Goal: Task Accomplishment & Management: Manage account settings

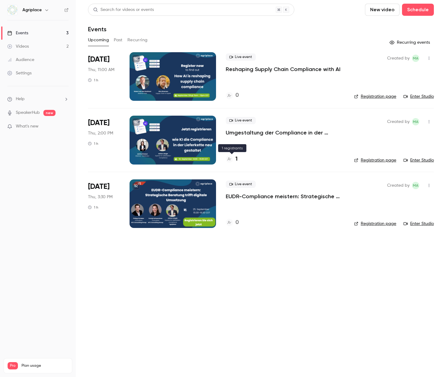
click at [234, 160] on div "1" at bounding box center [232, 159] width 12 height 8
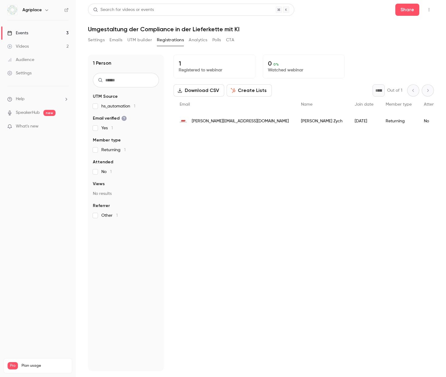
click at [41, 34] on link "Events 3" at bounding box center [38, 32] width 76 height 13
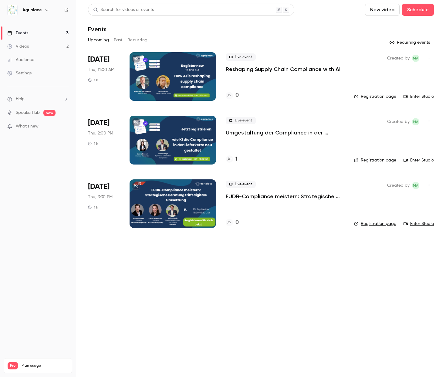
click at [251, 131] on p "Umgestaltung der Compliance in der Lieferkette mit KI" at bounding box center [285, 132] width 119 height 7
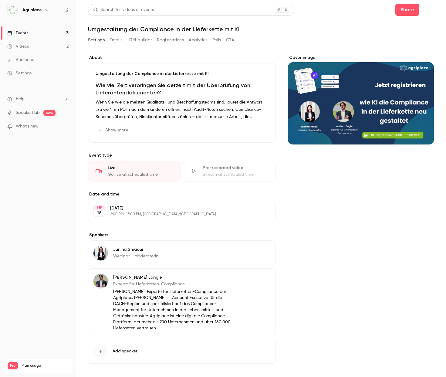
click at [161, 39] on button "Registrations" at bounding box center [170, 40] width 27 height 10
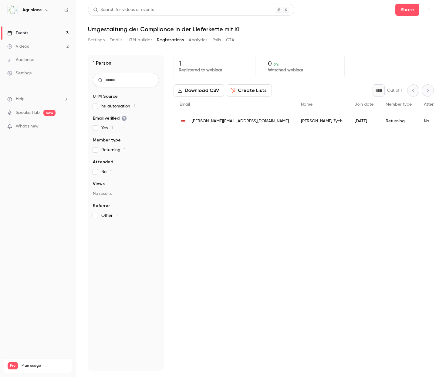
click at [261, 91] on button "Create Lists" at bounding box center [249, 90] width 45 height 12
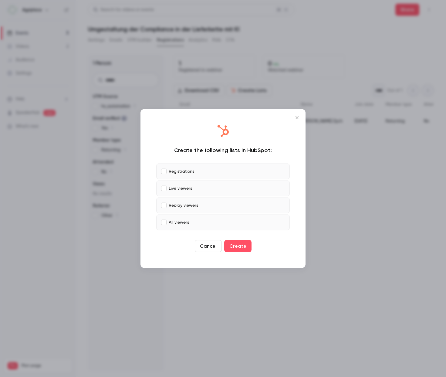
click at [295, 118] on icon "Close" at bounding box center [296, 117] width 7 height 5
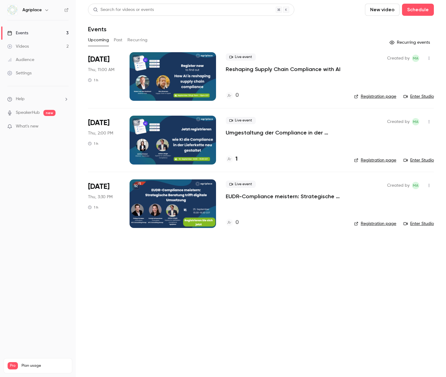
click at [266, 72] on p "Reshaping Supply Chain Compliance with AI" at bounding box center [283, 69] width 115 height 7
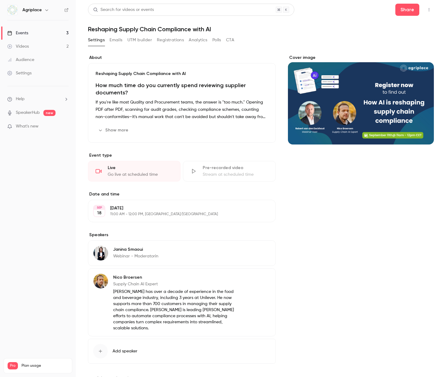
scroll to position [24, 0]
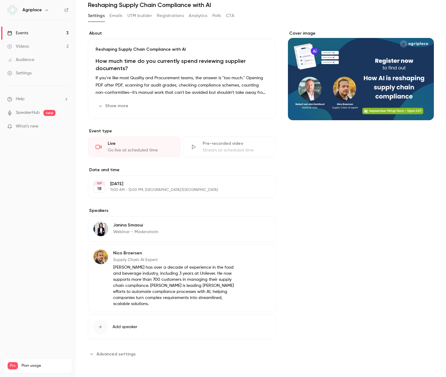
click at [253, 227] on icon "button" at bounding box center [253, 226] width 5 height 5
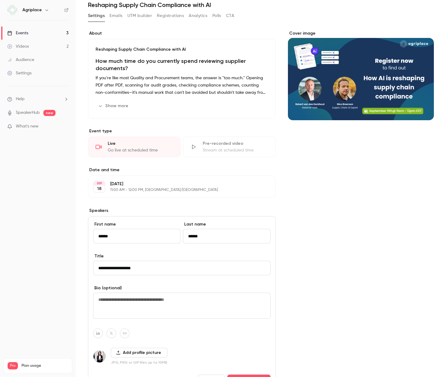
scroll to position [157, 0]
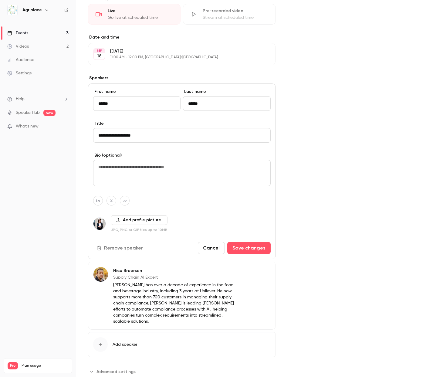
click at [118, 246] on button "Remove speaker" at bounding box center [120, 248] width 55 height 12
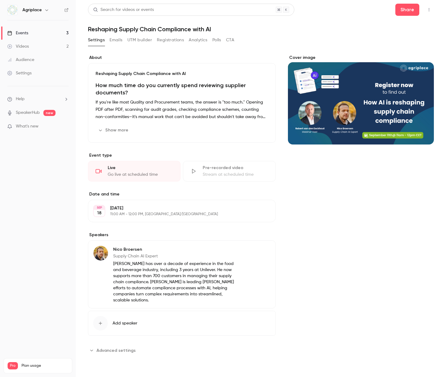
scroll to position [0, 0]
click at [127, 320] on span "Add speaker" at bounding box center [125, 323] width 25 height 6
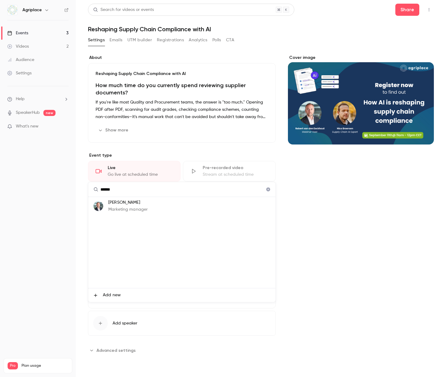
type input "******"
click at [139, 210] on p "Marketing manager" at bounding box center [127, 209] width 39 height 6
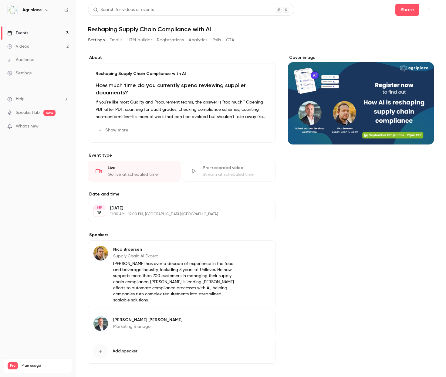
click at [141, 329] on div "[PERSON_NAME] Marketing manager" at bounding box center [147, 323] width 69 height 15
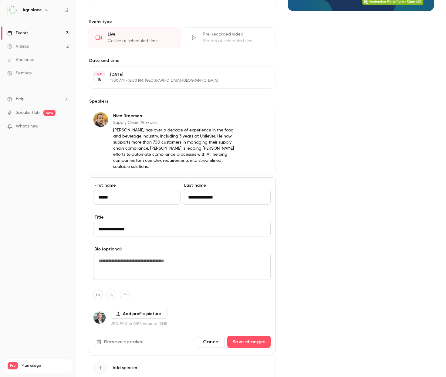
scroll to position [174, 0]
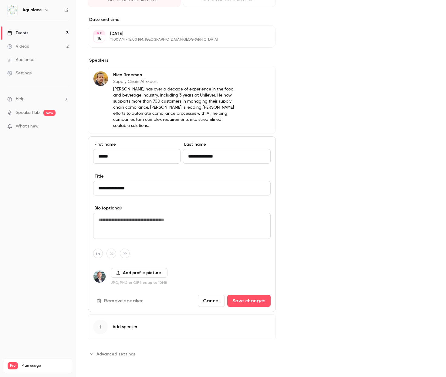
drag, startPoint x: 138, startPoint y: 189, endPoint x: 93, endPoint y: 187, distance: 45.2
click at [93, 187] on div "**********" at bounding box center [182, 224] width 188 height 176
type input "**********"
click at [250, 301] on button "Save changes" at bounding box center [248, 301] width 43 height 12
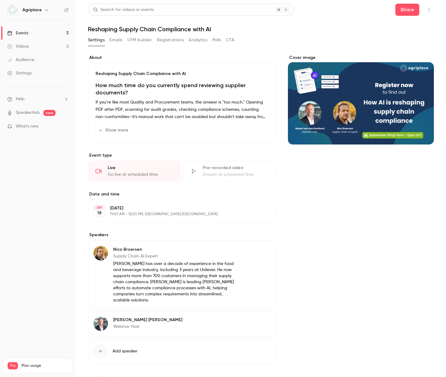
scroll to position [24, 0]
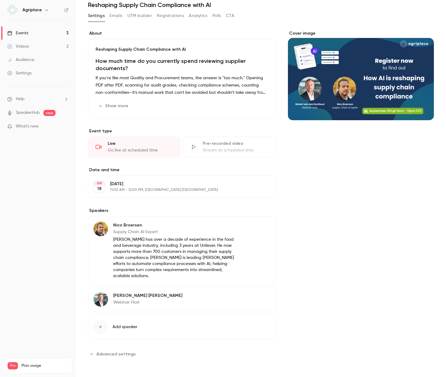
click at [52, 28] on link "Events 3" at bounding box center [38, 32] width 76 height 13
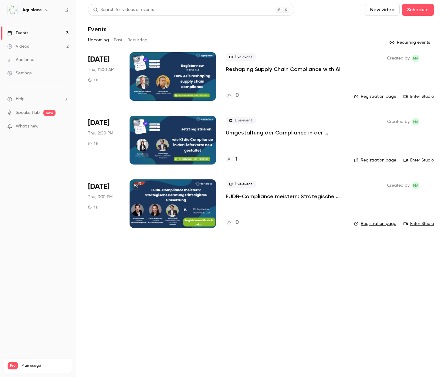
click at [251, 133] on p "Umgestaltung der Compliance in der Lieferkette mit KI" at bounding box center [285, 132] width 119 height 7
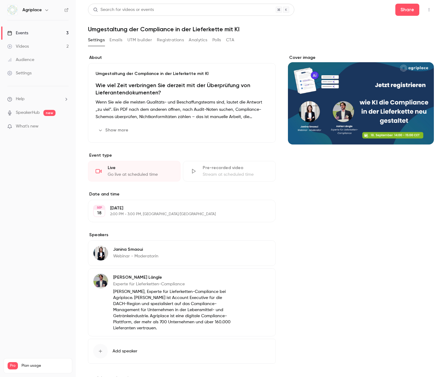
click at [43, 31] on link "Events 3" at bounding box center [38, 32] width 76 height 13
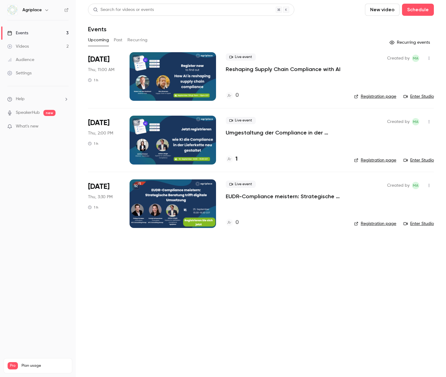
click at [281, 78] on div "Live event Reshaping Supply Chain Compliance with AI 0" at bounding box center [285, 76] width 119 height 49
click at [280, 69] on p "Reshaping Supply Chain Compliance with AI" at bounding box center [283, 69] width 115 height 7
